Goal: Task Accomplishment & Management: Manage account settings

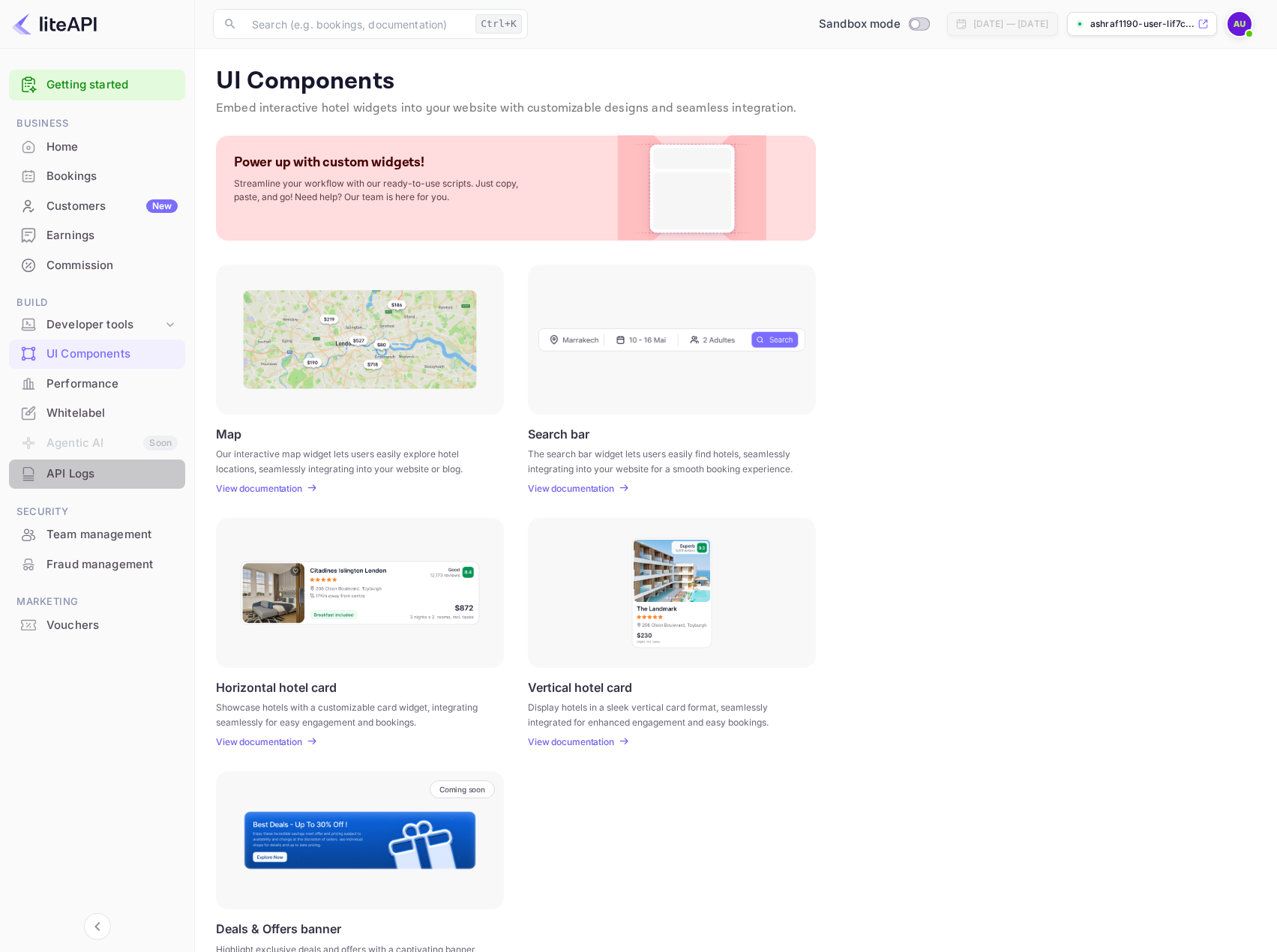
click at [56, 480] on div "API Logs" at bounding box center [112, 474] width 131 height 17
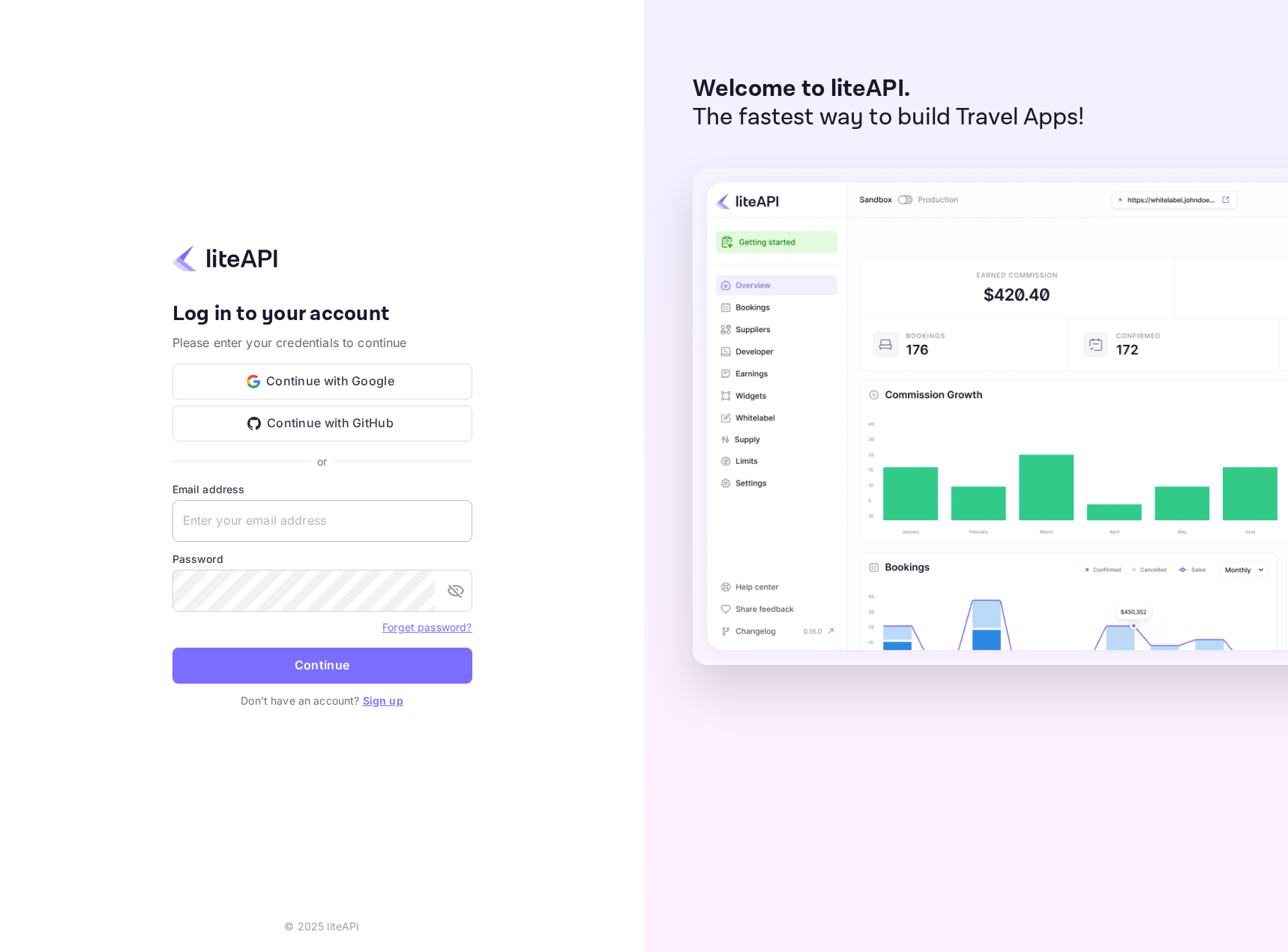
click at [318, 531] on input "text" at bounding box center [322, 521] width 300 height 42
drag, startPoint x: 333, startPoint y: 527, endPoint x: 347, endPoint y: 406, distance: 121.8
click at [334, 527] on input "text" at bounding box center [322, 521] width 300 height 42
click at [348, 433] on button "Continue with GitHub" at bounding box center [322, 423] width 300 height 36
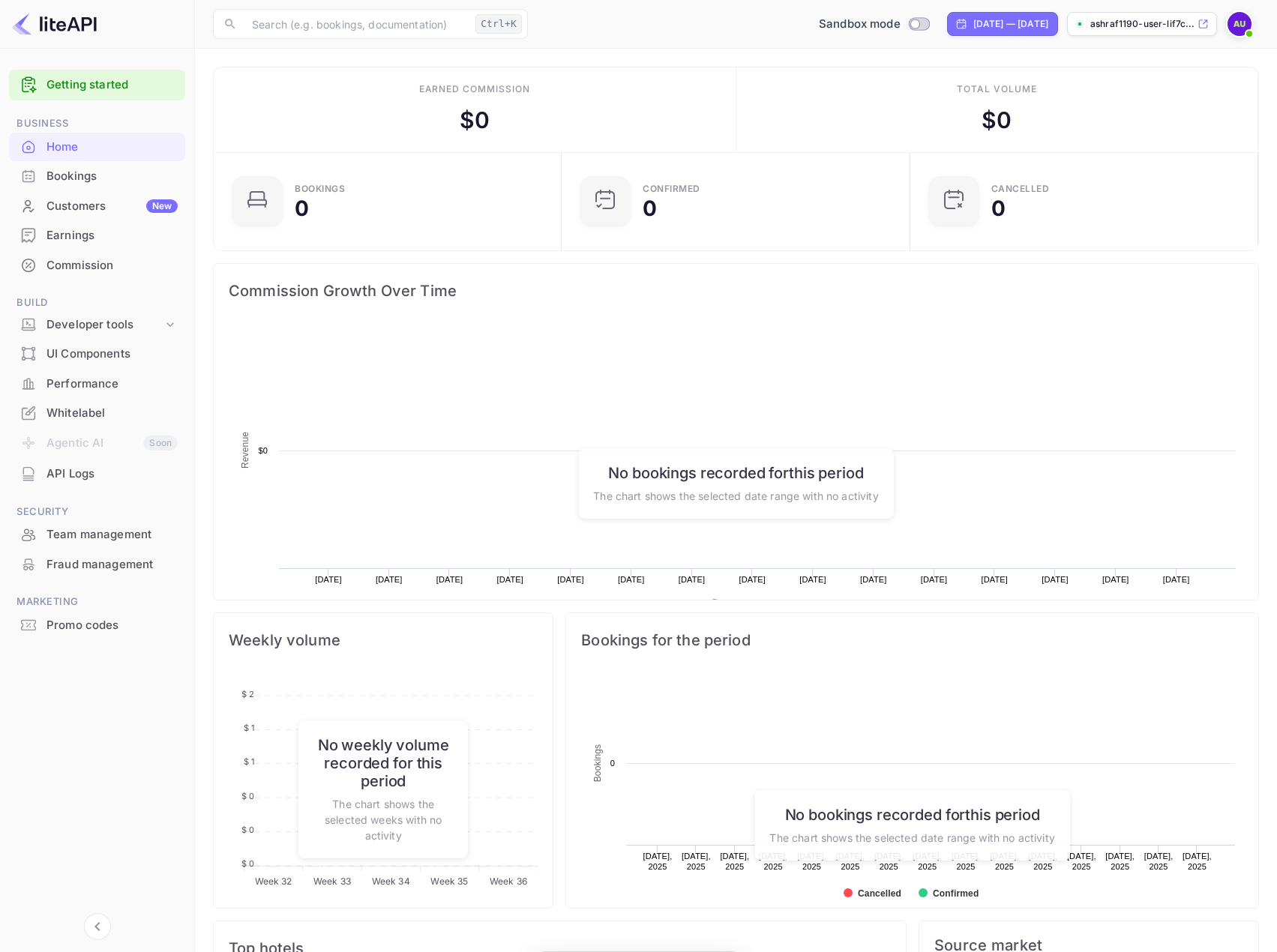
scroll to position [233, 328]
click at [1238, 20] on img at bounding box center [1239, 24] width 24 height 24
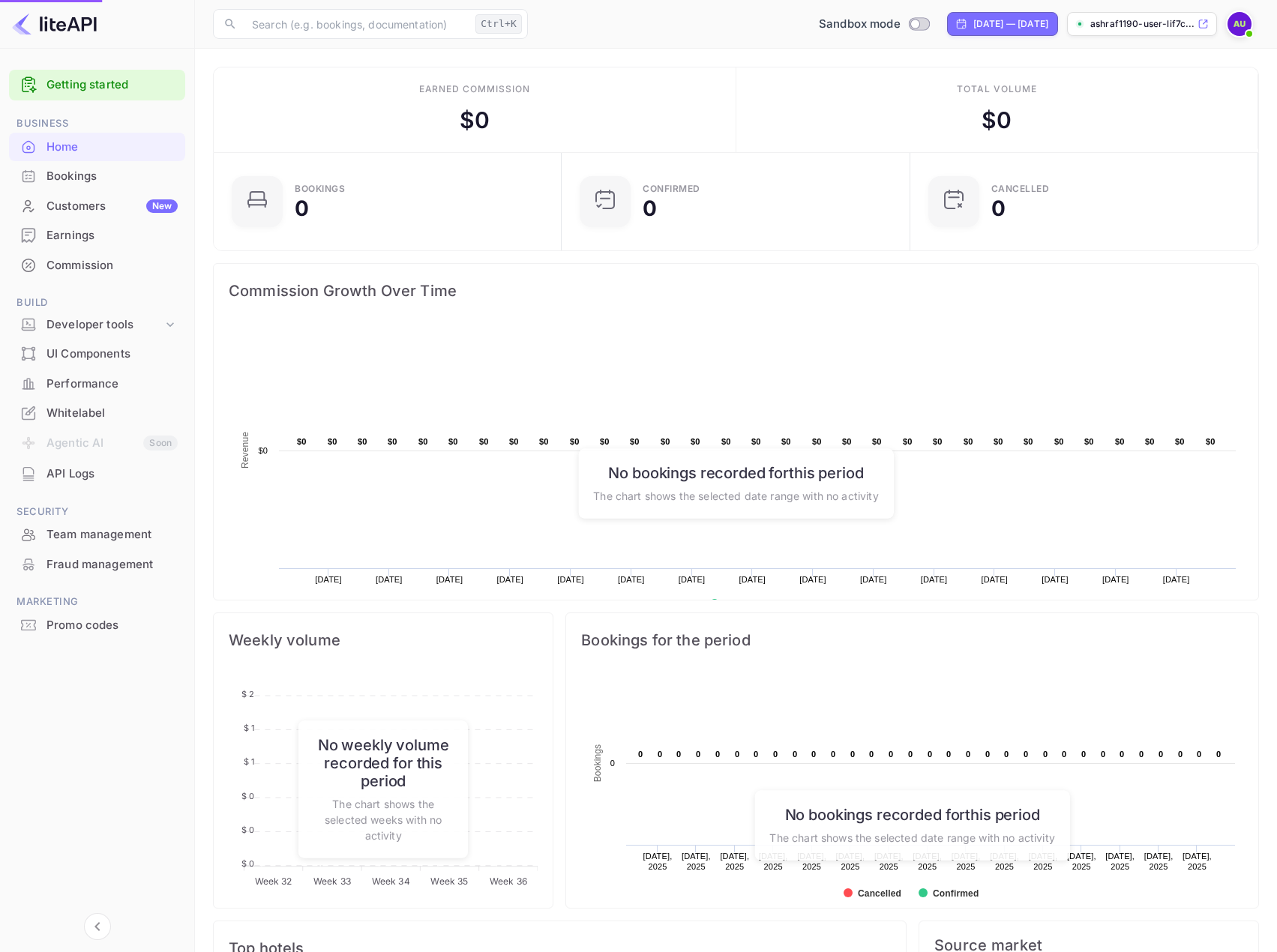
scroll to position [12, 12]
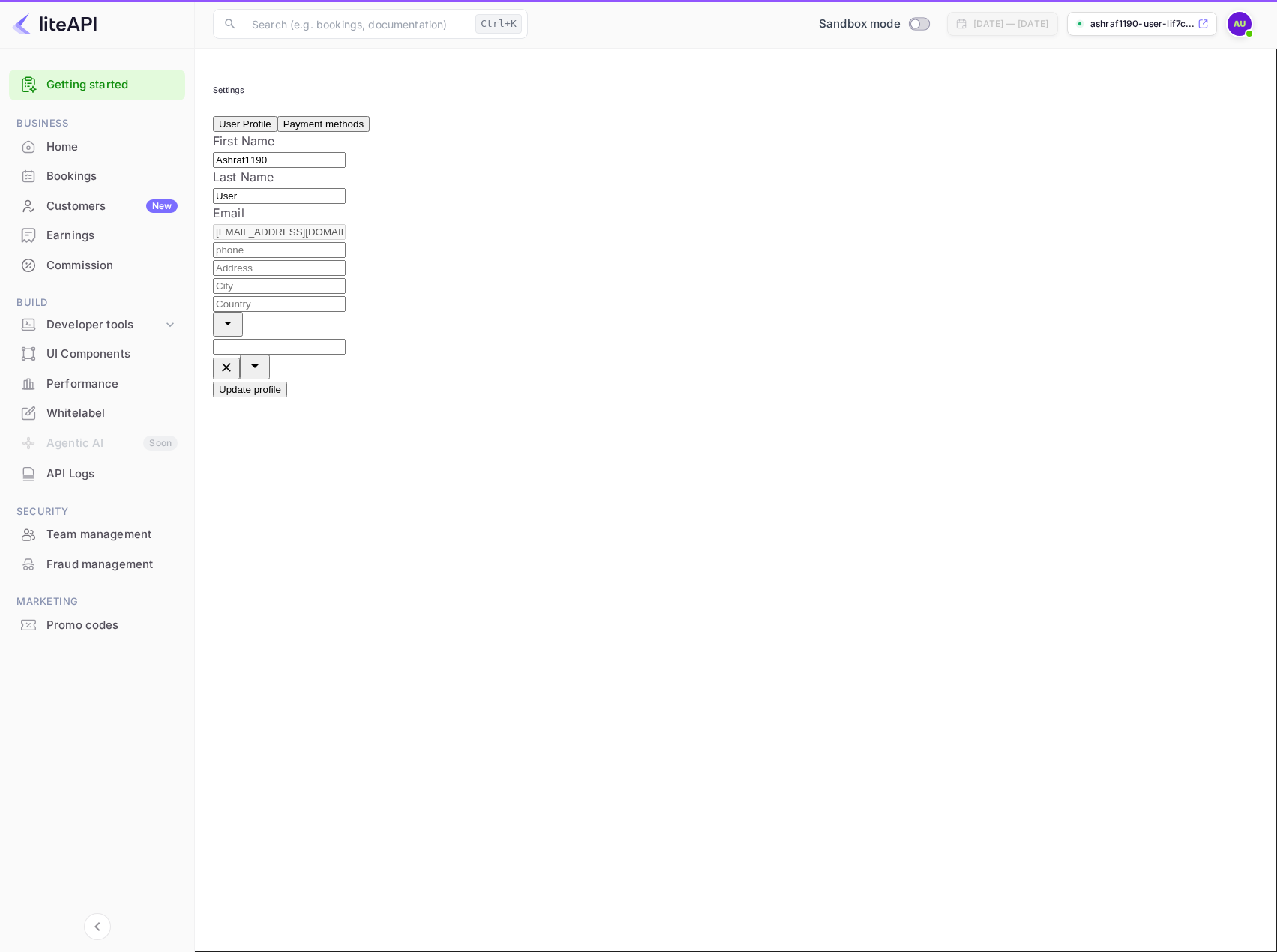
type input "(GMT+01:00) Madrid"
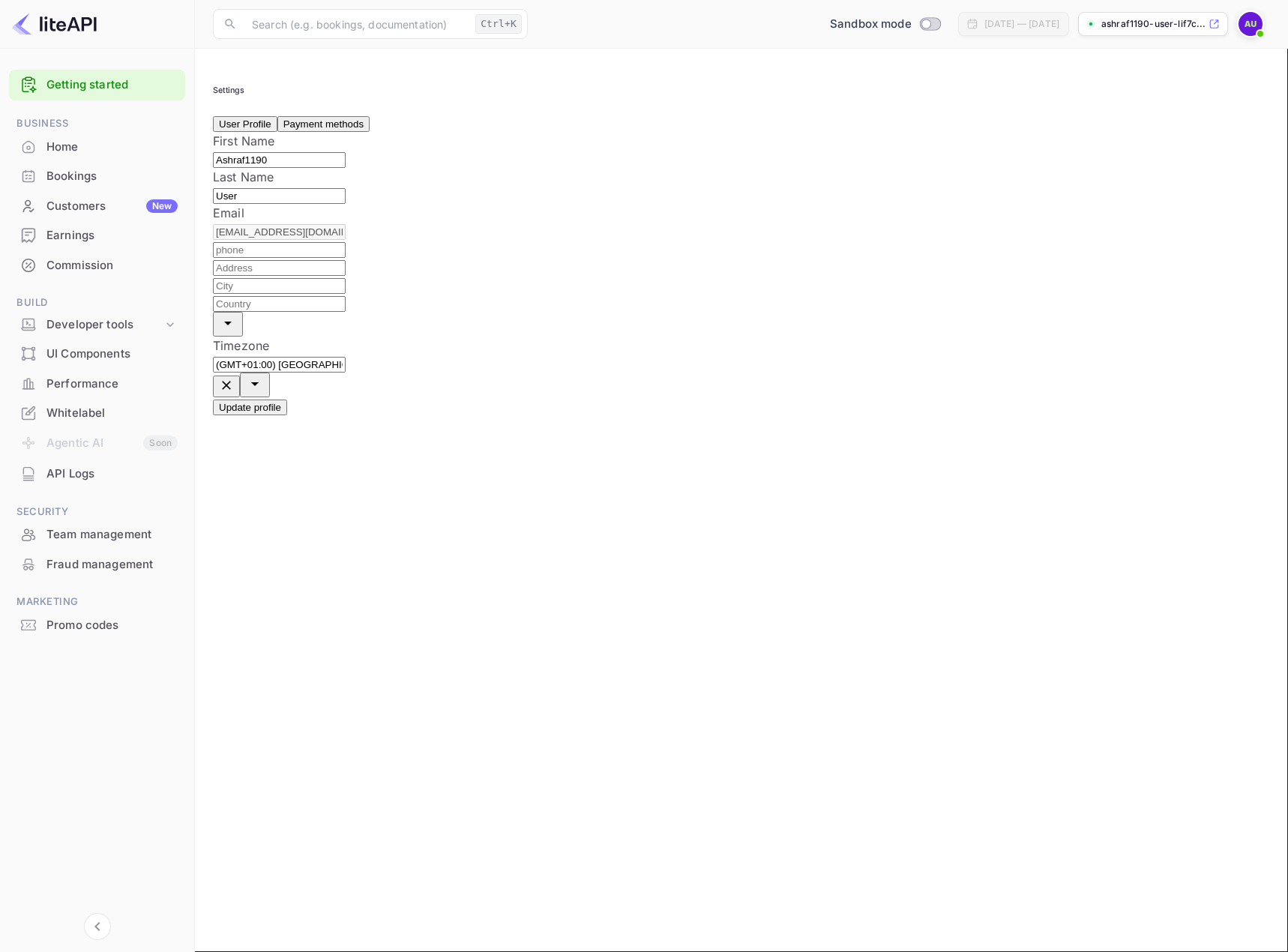
click at [84, 153] on div "Home" at bounding box center [112, 146] width 131 height 17
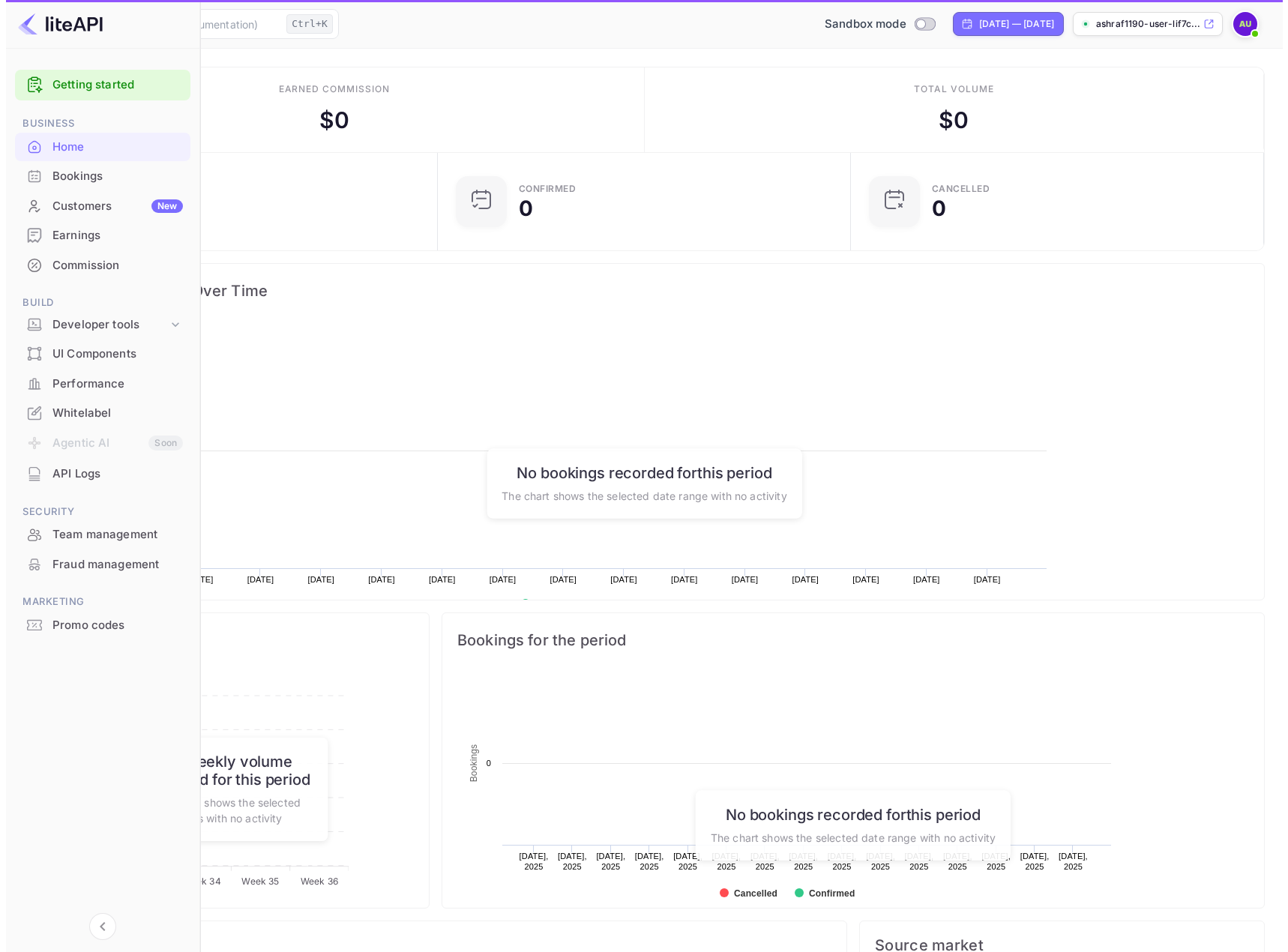
scroll to position [233, 328]
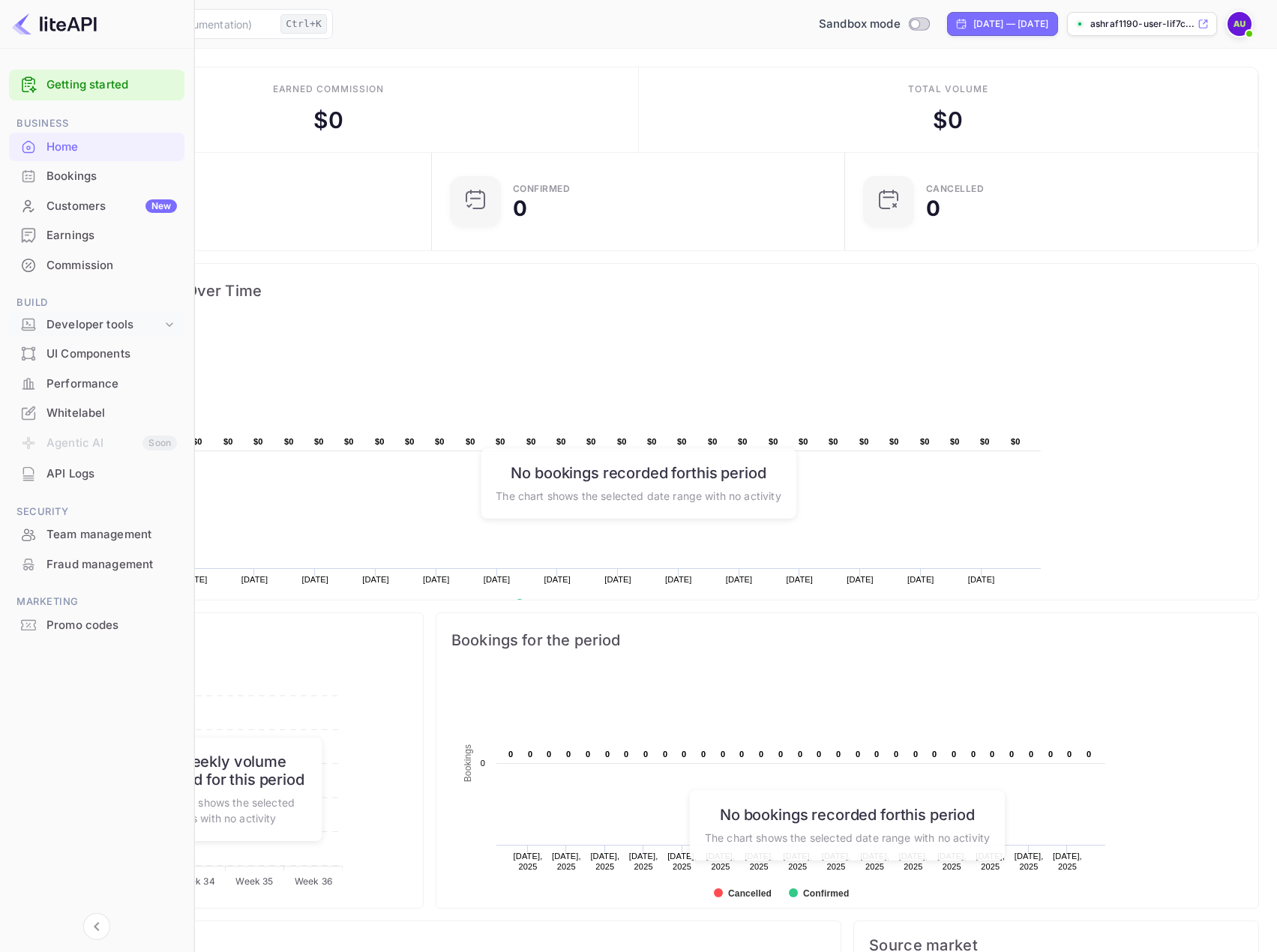
click at [166, 325] on icon at bounding box center [169, 324] width 15 height 15
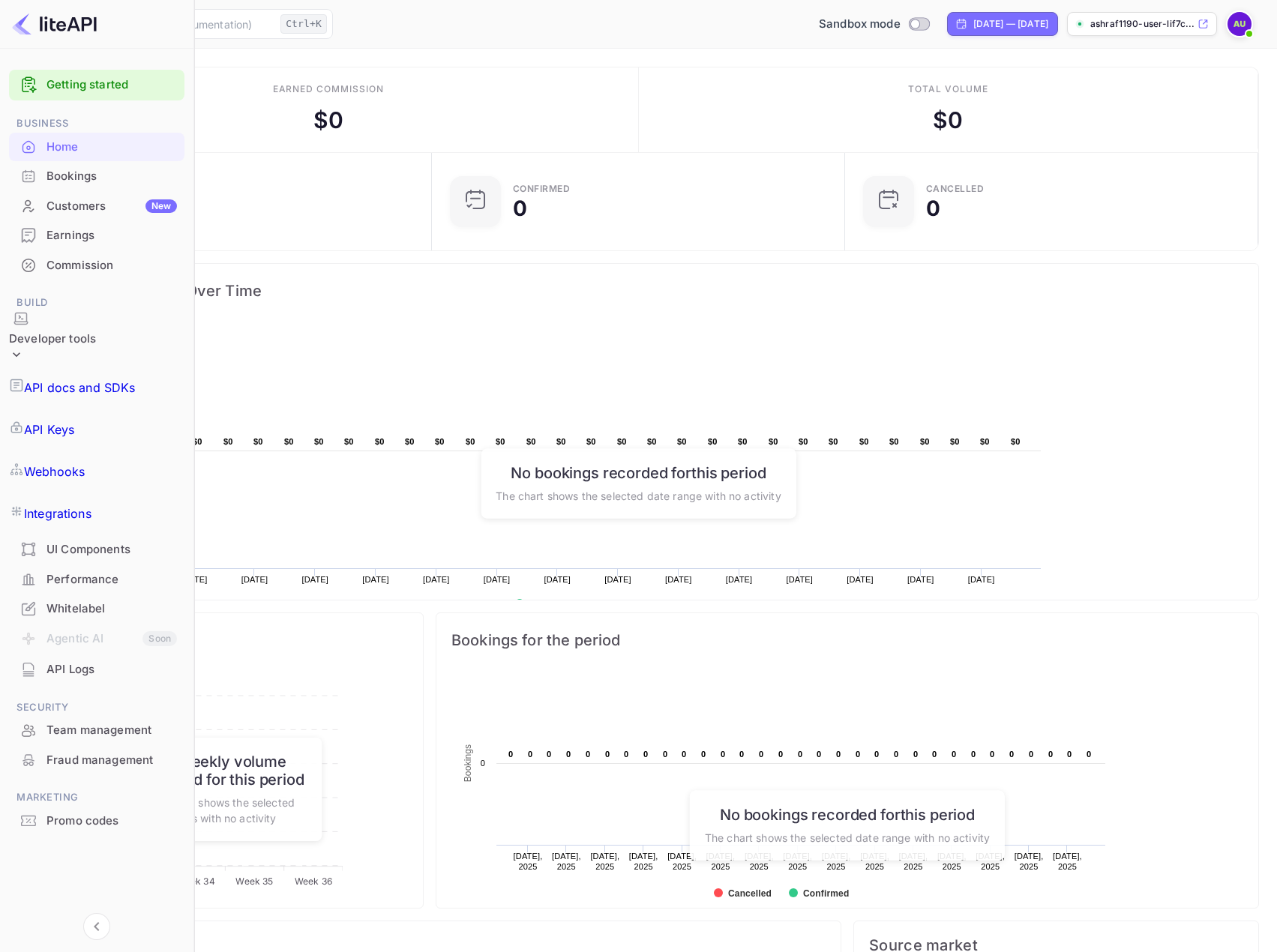
click at [74, 421] on p "API Keys" at bounding box center [49, 430] width 50 height 18
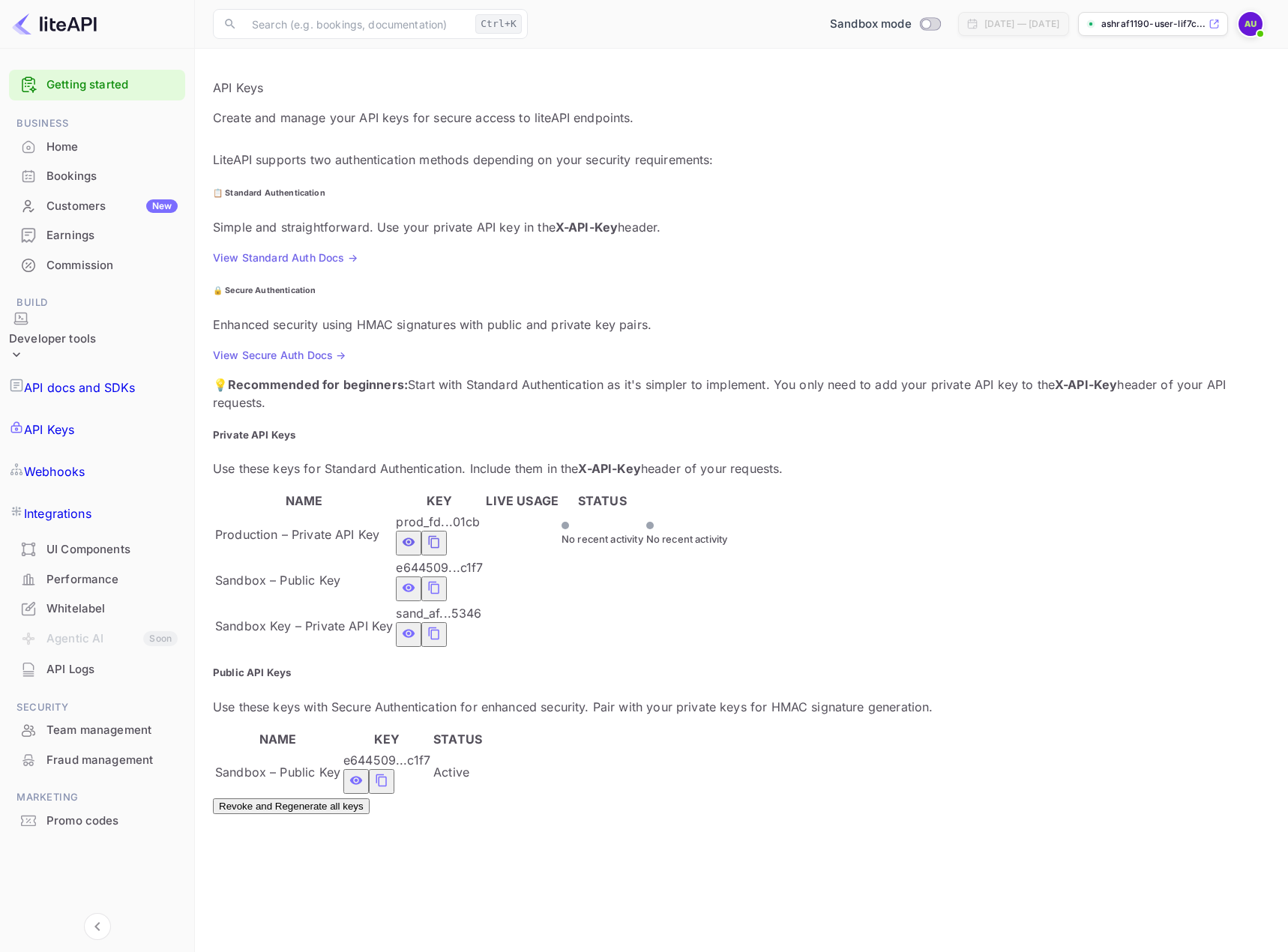
click at [415, 584] on icon "private api keys table" at bounding box center [409, 588] width 13 height 8
click at [441, 579] on icon "private api keys table" at bounding box center [434, 587] width 14 height 18
click at [516, 851] on main "API Keys Create and manage your API keys for secure access to liteAPI endpoints…" at bounding box center [741, 501] width 1093 height 904
drag, startPoint x: 512, startPoint y: 839, endPoint x: 490, endPoint y: 840, distance: 22.0
click at [512, 839] on main "API Keys Create and manage your API keys for secure access to liteAPI endpoints…" at bounding box center [741, 501] width 1093 height 904
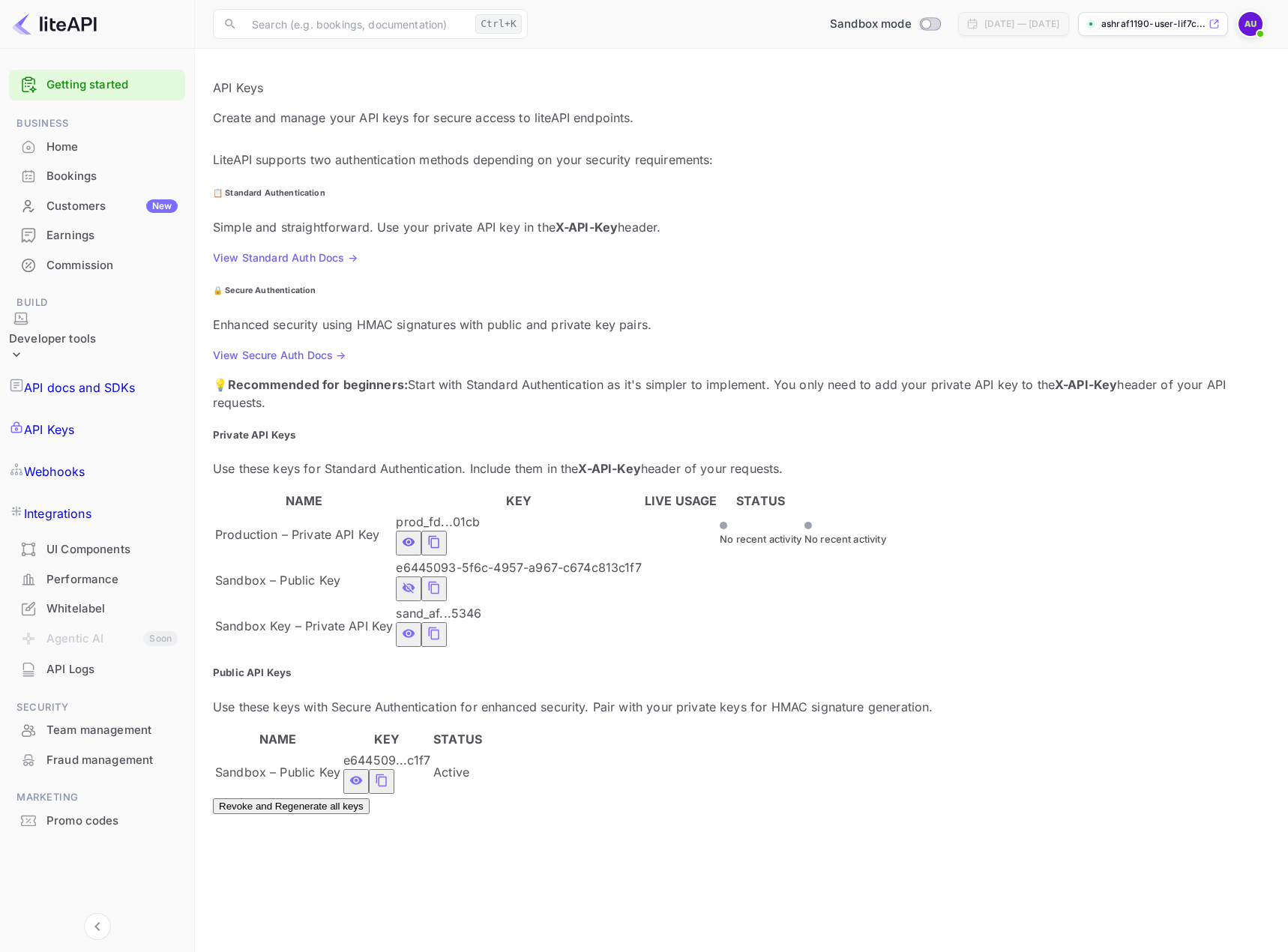
click at [455, 909] on main "API Keys Create and manage your API keys for secure access to liteAPI endpoints…" at bounding box center [741, 501] width 1093 height 904
